Goal: Task Accomplishment & Management: Manage account settings

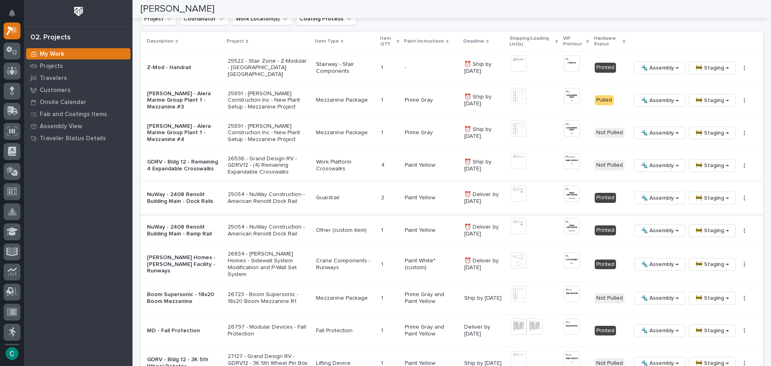
scroll to position [846, 0]
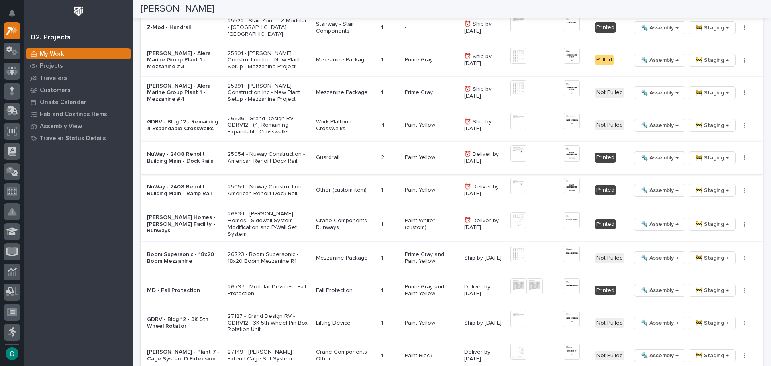
click at [699, 153] on span "🚧 Staging →" at bounding box center [712, 158] width 33 height 10
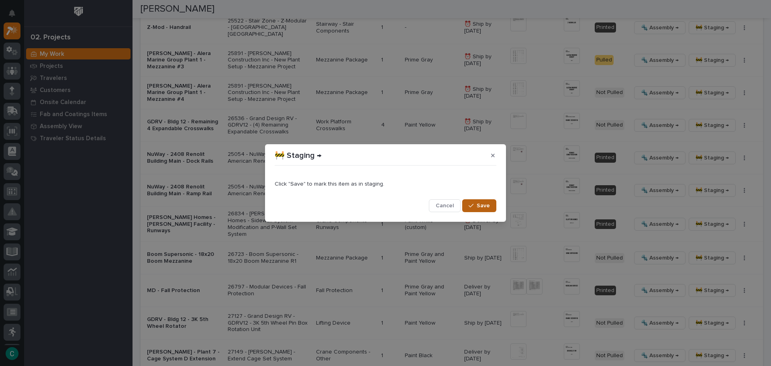
click at [492, 209] on button "Save" at bounding box center [479, 205] width 34 height 13
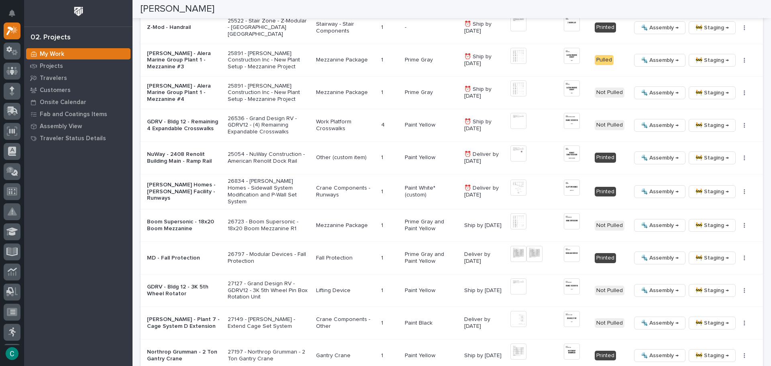
scroll to position [830, 0]
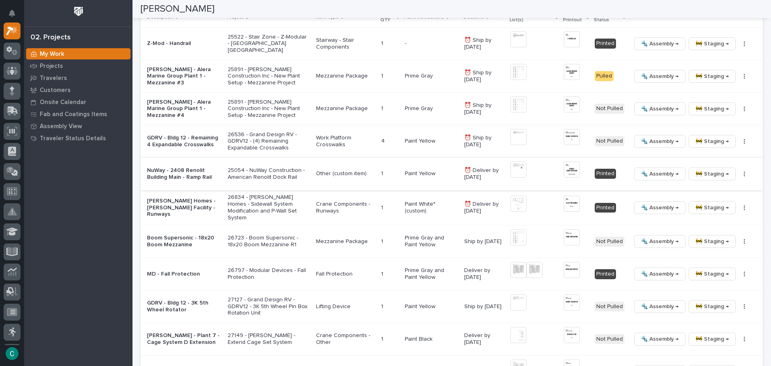
click at [696, 169] on span "🚧 Staging →" at bounding box center [712, 174] width 33 height 10
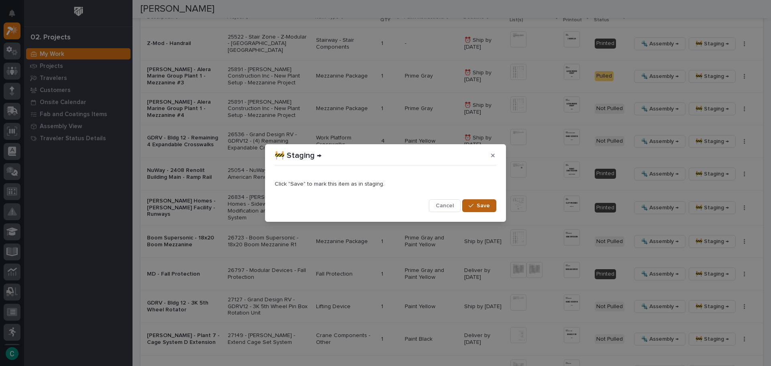
click at [489, 210] on button "Save" at bounding box center [479, 205] width 34 height 13
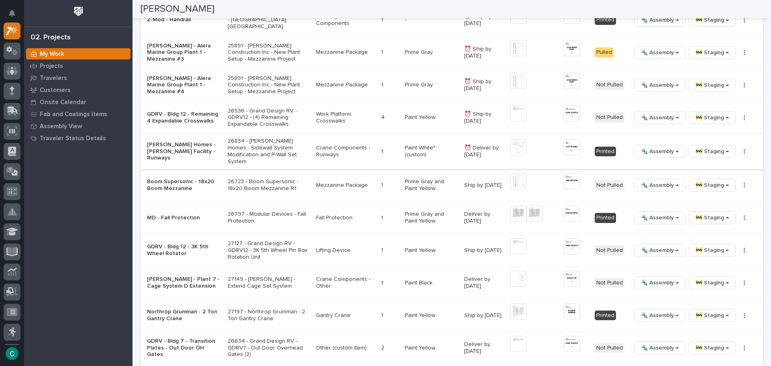
scroll to position [894, 0]
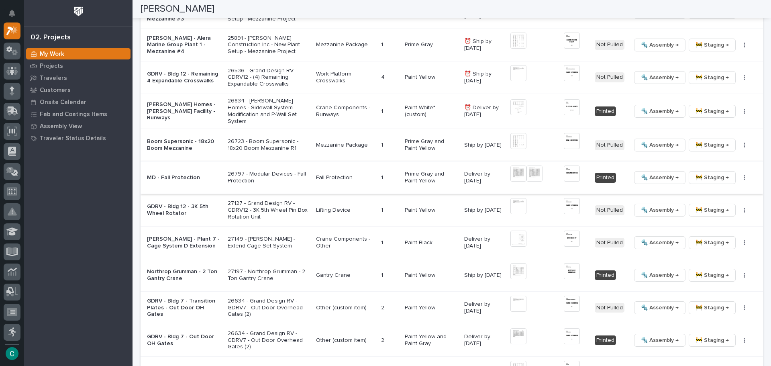
click at [702, 173] on span "🚧 Staging →" at bounding box center [712, 178] width 33 height 10
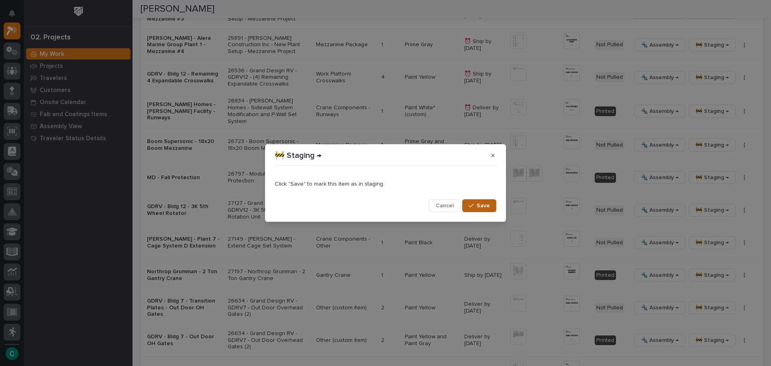
click at [491, 206] on button "Save" at bounding box center [479, 205] width 34 height 13
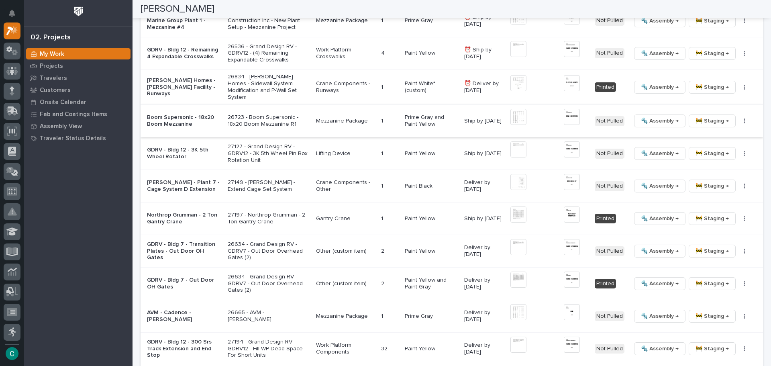
scroll to position [958, 0]
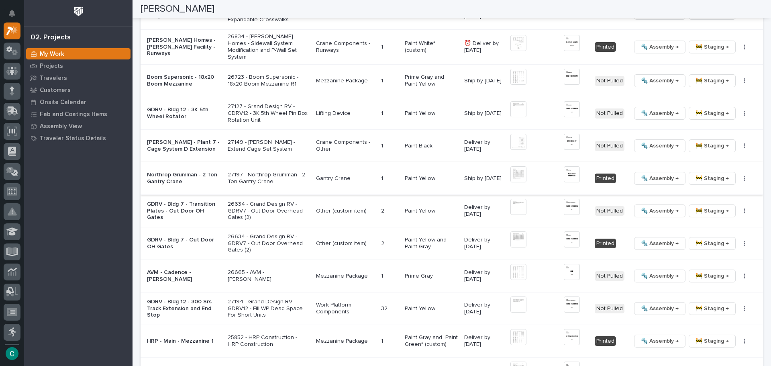
click at [659, 173] on span "🔩 Assembly →" at bounding box center [660, 178] width 38 height 10
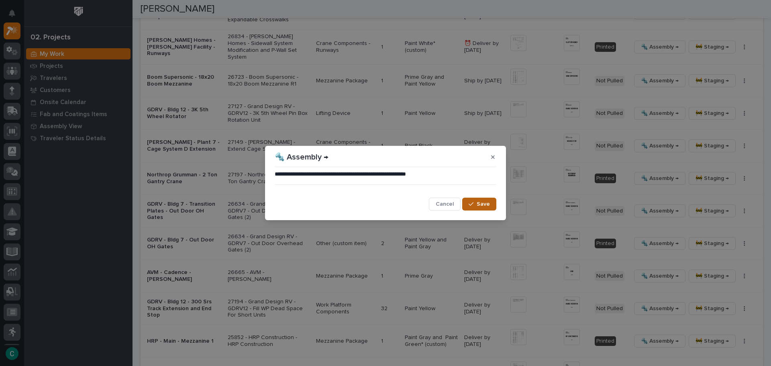
click at [488, 207] on span "Save" at bounding box center [483, 203] width 13 height 7
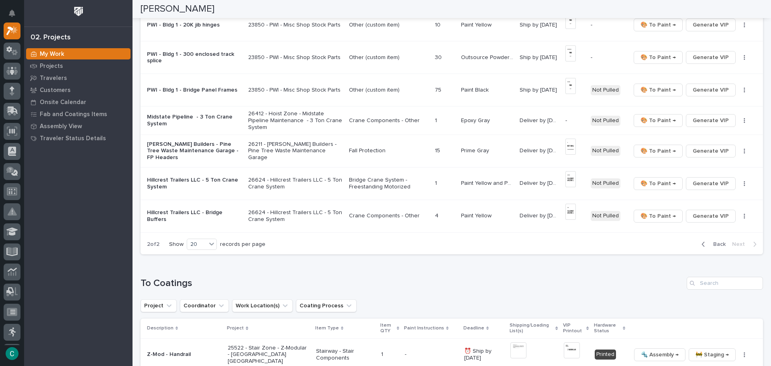
scroll to position [516, 0]
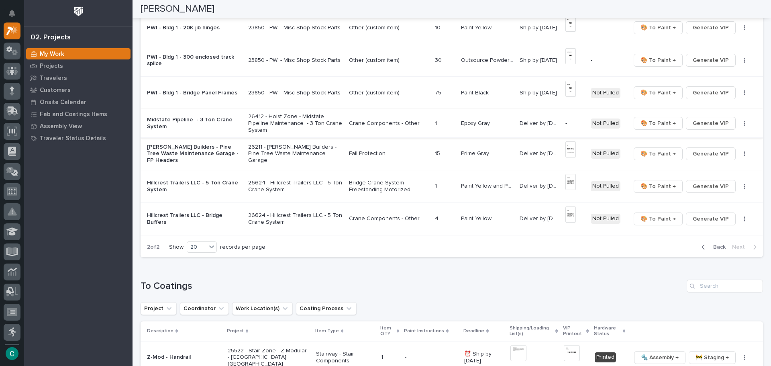
click at [707, 118] on span "Generate VIP" at bounding box center [711, 123] width 36 height 10
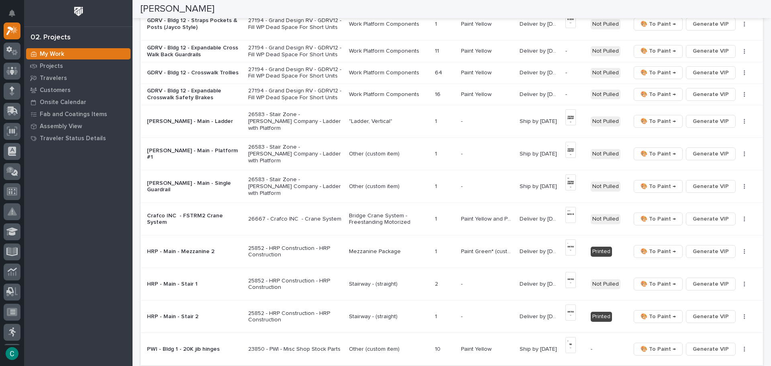
scroll to position [155, 0]
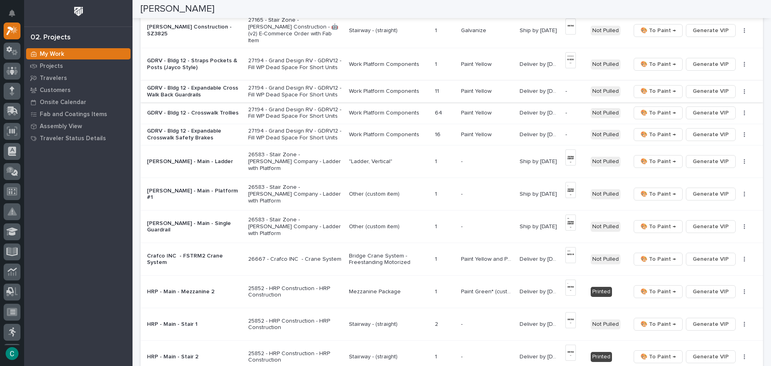
click at [704, 88] on span "Generate VIP" at bounding box center [711, 91] width 36 height 10
click at [696, 110] on span "Generate VIP" at bounding box center [711, 113] width 36 height 10
click at [693, 132] on span "Generate VIP" at bounding box center [711, 135] width 36 height 10
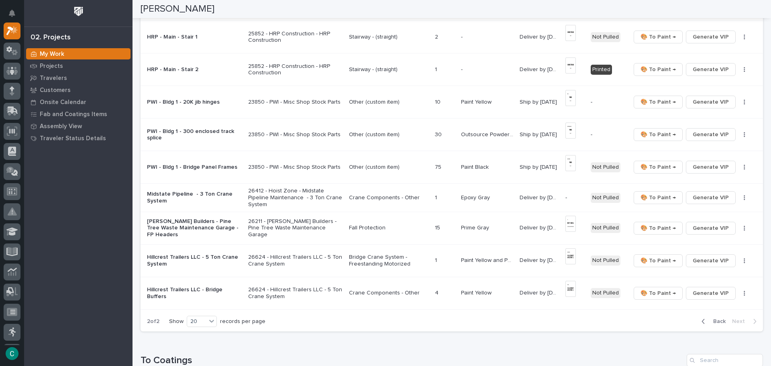
scroll to position [516, 0]
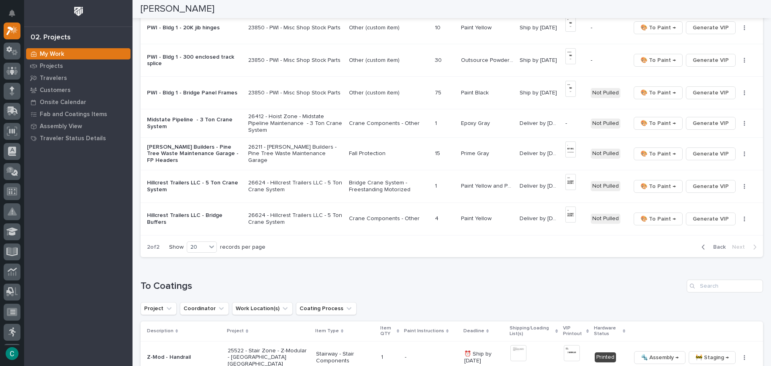
click at [708, 243] on span "Back" at bounding box center [716, 246] width 17 height 7
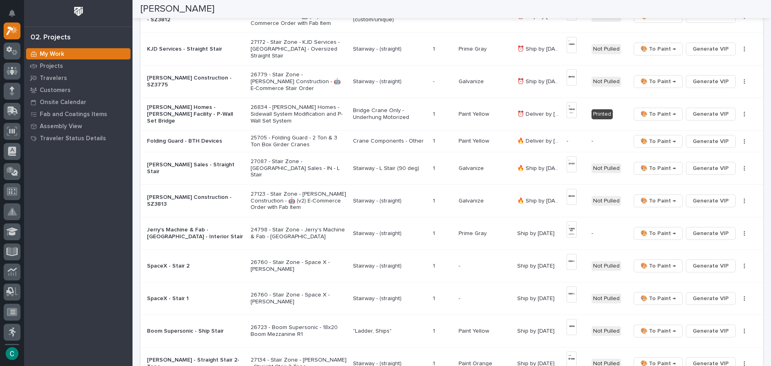
scroll to position [250, 0]
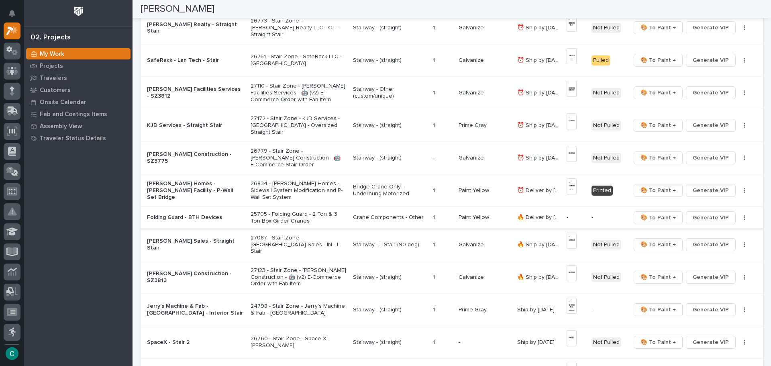
click at [716, 218] on span "Generate VIP" at bounding box center [711, 218] width 36 height 10
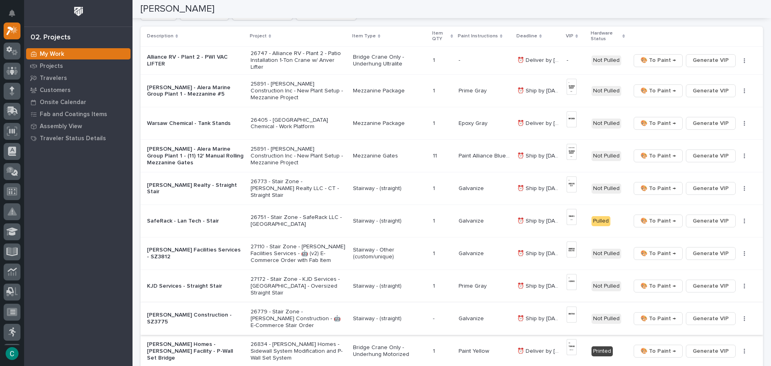
scroll to position [9, 0]
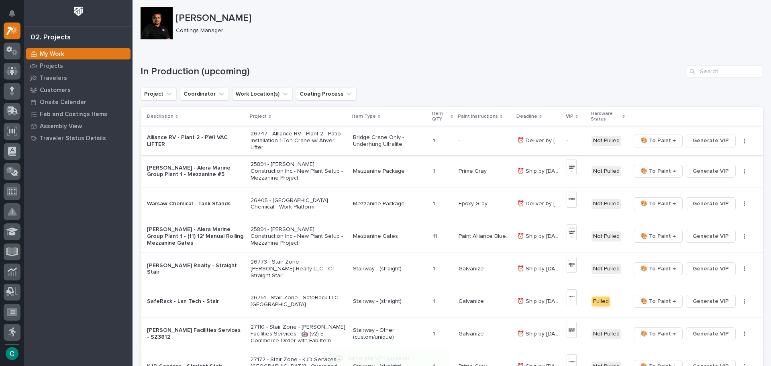
click at [694, 141] on span "Generate VIP" at bounding box center [711, 141] width 36 height 10
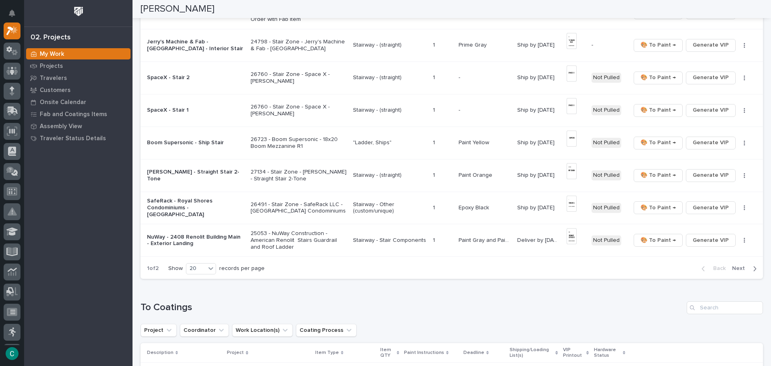
scroll to position [571, 0]
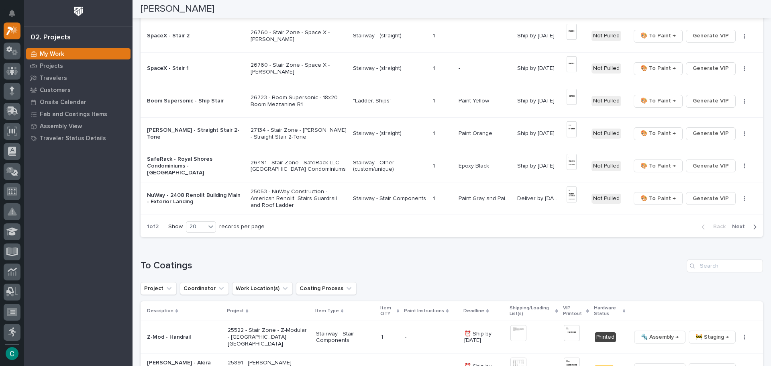
click at [738, 226] on span "Next" at bounding box center [741, 226] width 18 height 7
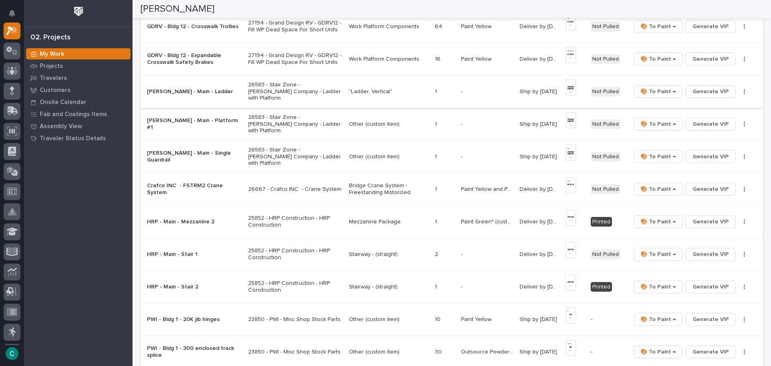
scroll to position [250, 0]
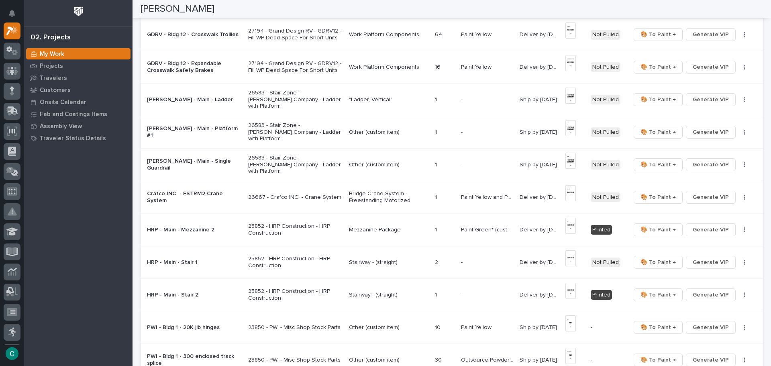
click at [369, 160] on div "Other (custom item)" at bounding box center [389, 164] width 80 height 8
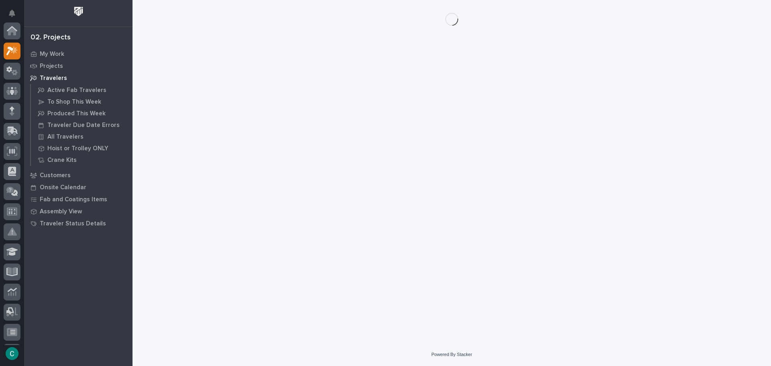
scroll to position [20, 0]
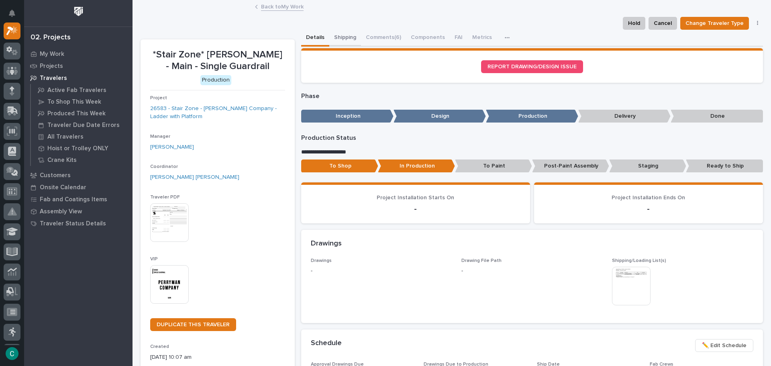
click at [336, 35] on button "Shipping" at bounding box center [345, 38] width 32 height 17
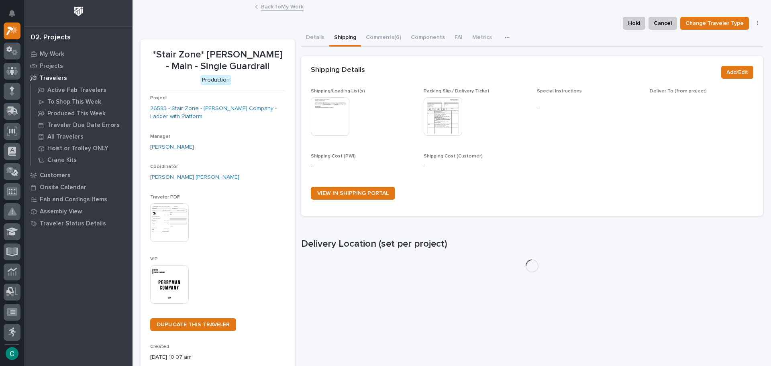
click at [341, 113] on img at bounding box center [330, 116] width 39 height 39
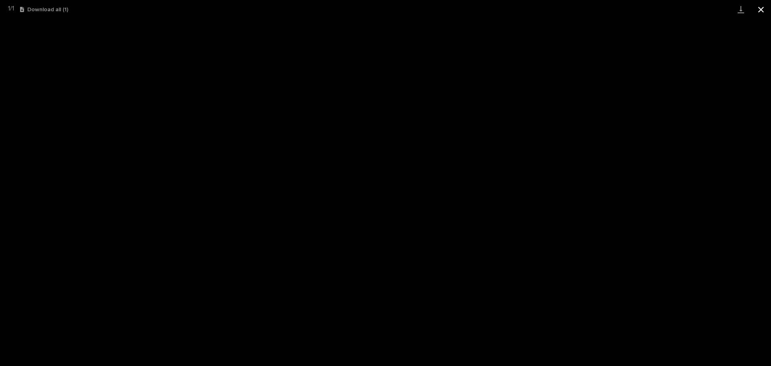
click at [762, 5] on button "Close gallery" at bounding box center [761, 9] width 20 height 19
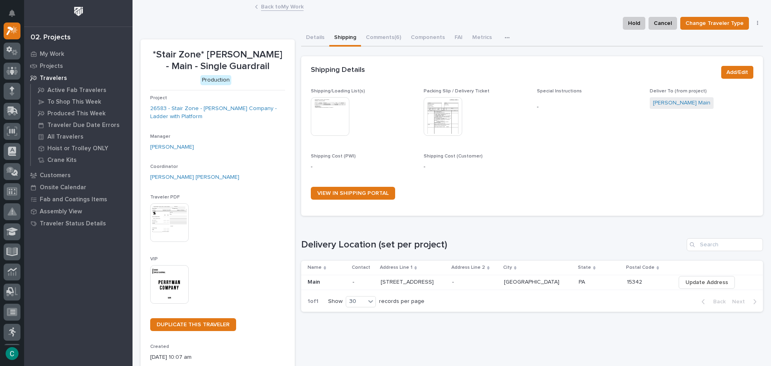
click at [322, 34] on button "Details" at bounding box center [315, 38] width 28 height 17
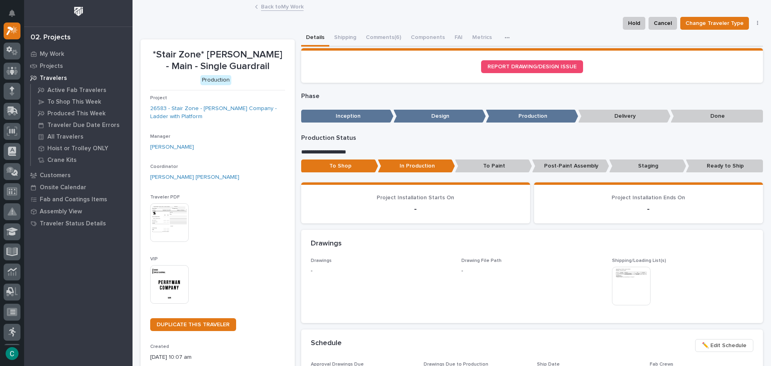
click at [629, 167] on p "Staging" at bounding box center [647, 165] width 77 height 13
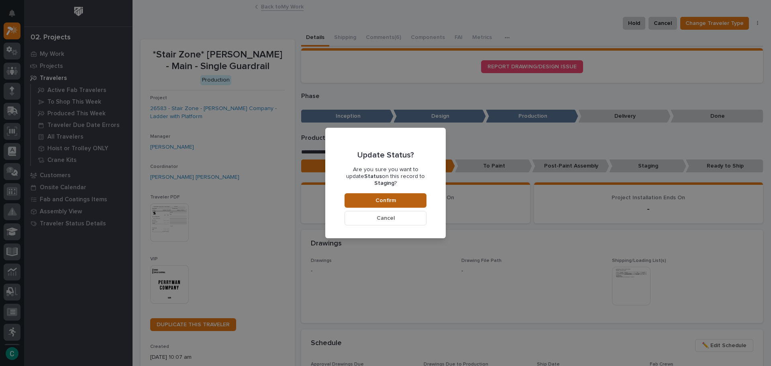
click at [416, 198] on button "Confirm" at bounding box center [386, 200] width 82 height 14
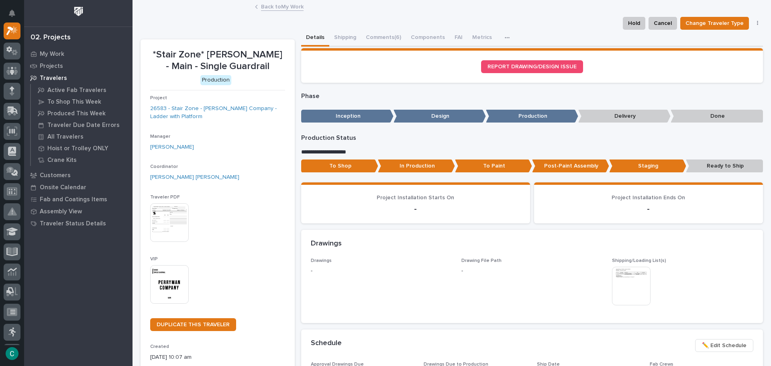
click at [282, 8] on link "Back to My Work" at bounding box center [282, 6] width 43 height 9
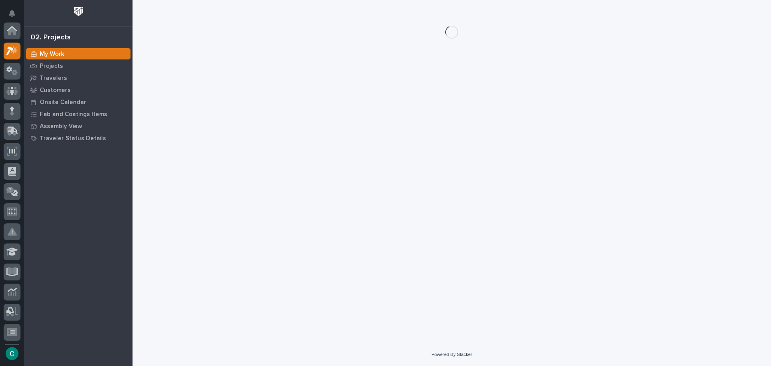
scroll to position [20, 0]
